Goal: Find specific page/section: Find specific page/section

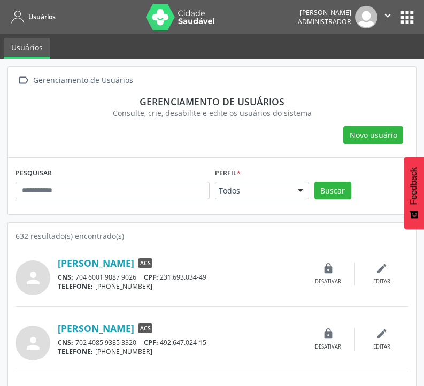
click at [141, 140] on div "Novo usuário" at bounding box center [212, 135] width 393 height 18
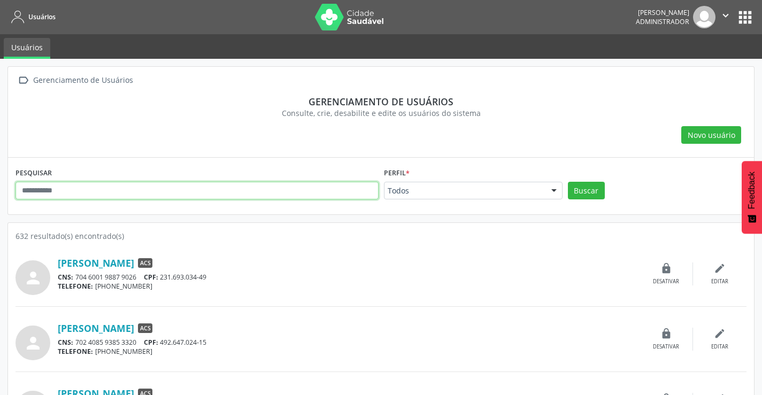
click at [140, 185] on input "text" at bounding box center [197, 191] width 363 height 18
type input "********"
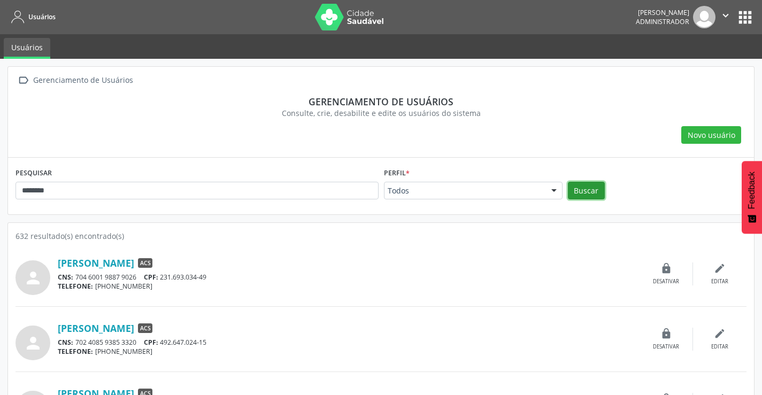
click at [423, 190] on button "Buscar" at bounding box center [586, 191] width 37 height 18
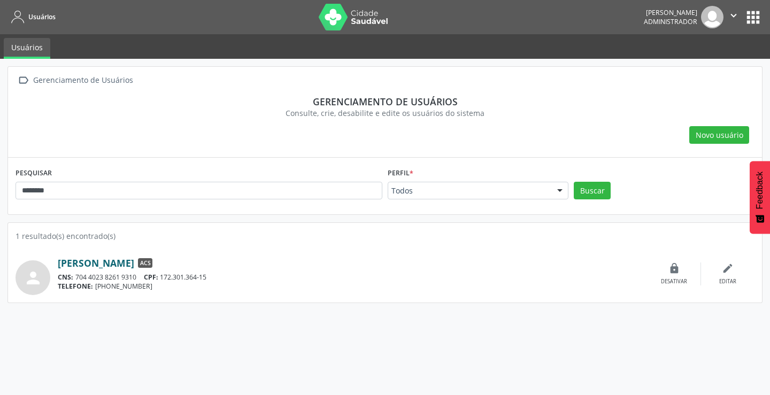
click at [134, 261] on link "[PERSON_NAME]" at bounding box center [96, 263] width 76 height 12
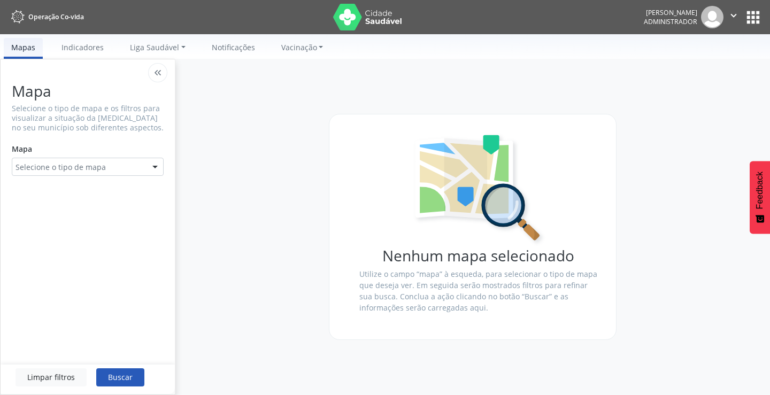
click at [333, 20] on img at bounding box center [367, 17] width 69 height 27
